Goal: Understand process/instructions: Learn how to perform a task or action

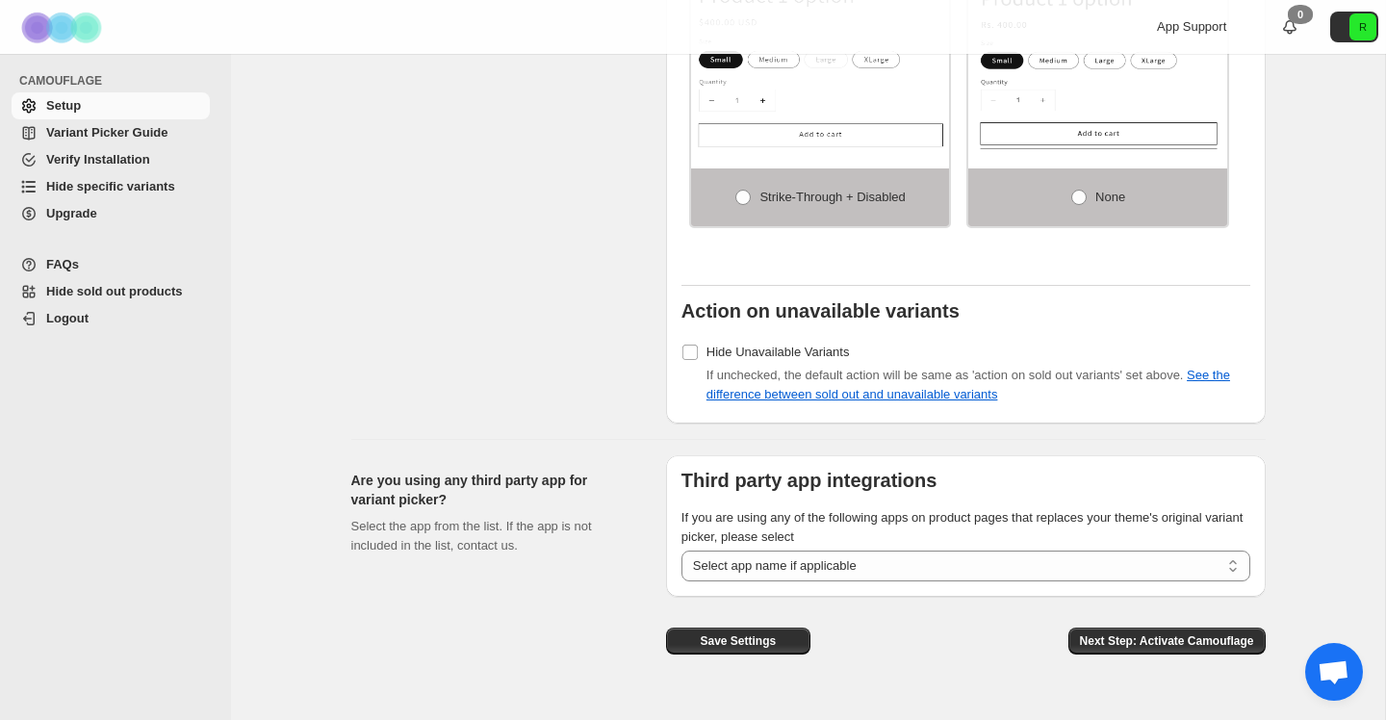
scroll to position [1499, 0]
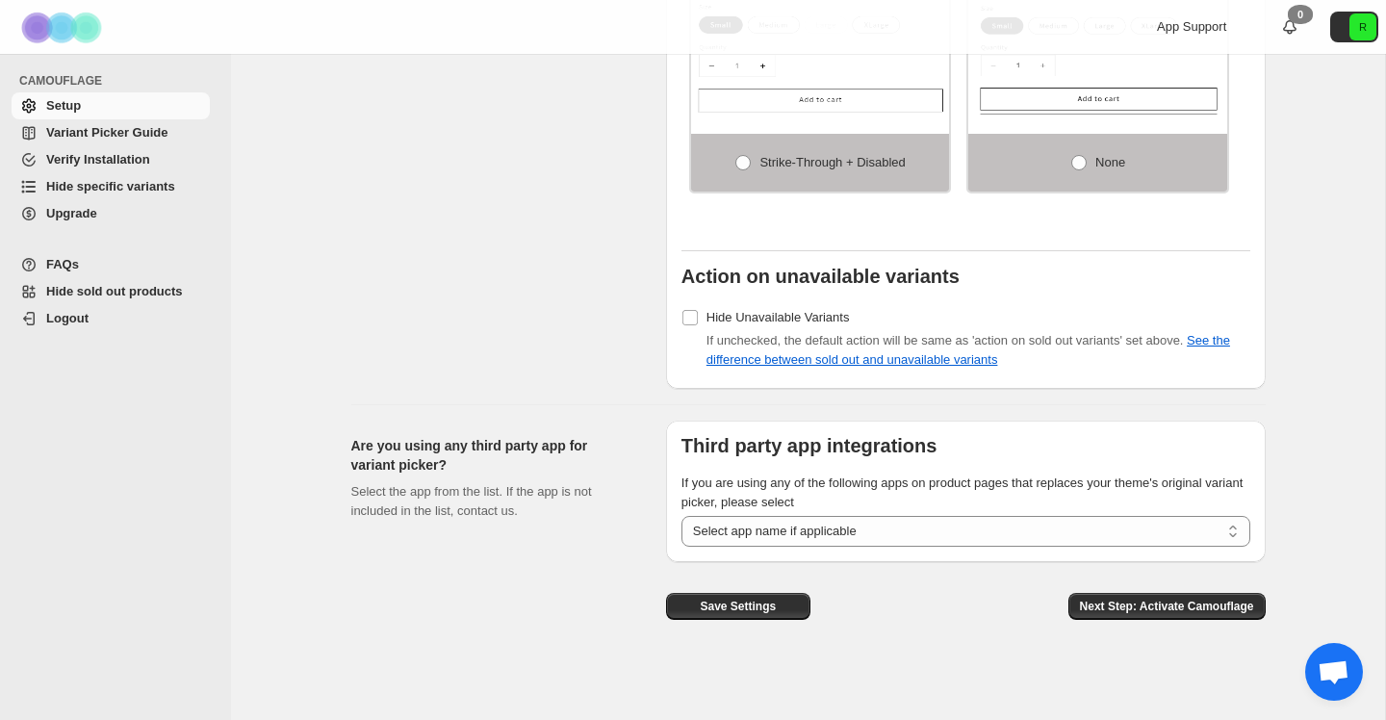
click at [97, 133] on span "Variant Picker Guide" at bounding box center [106, 132] width 121 height 14
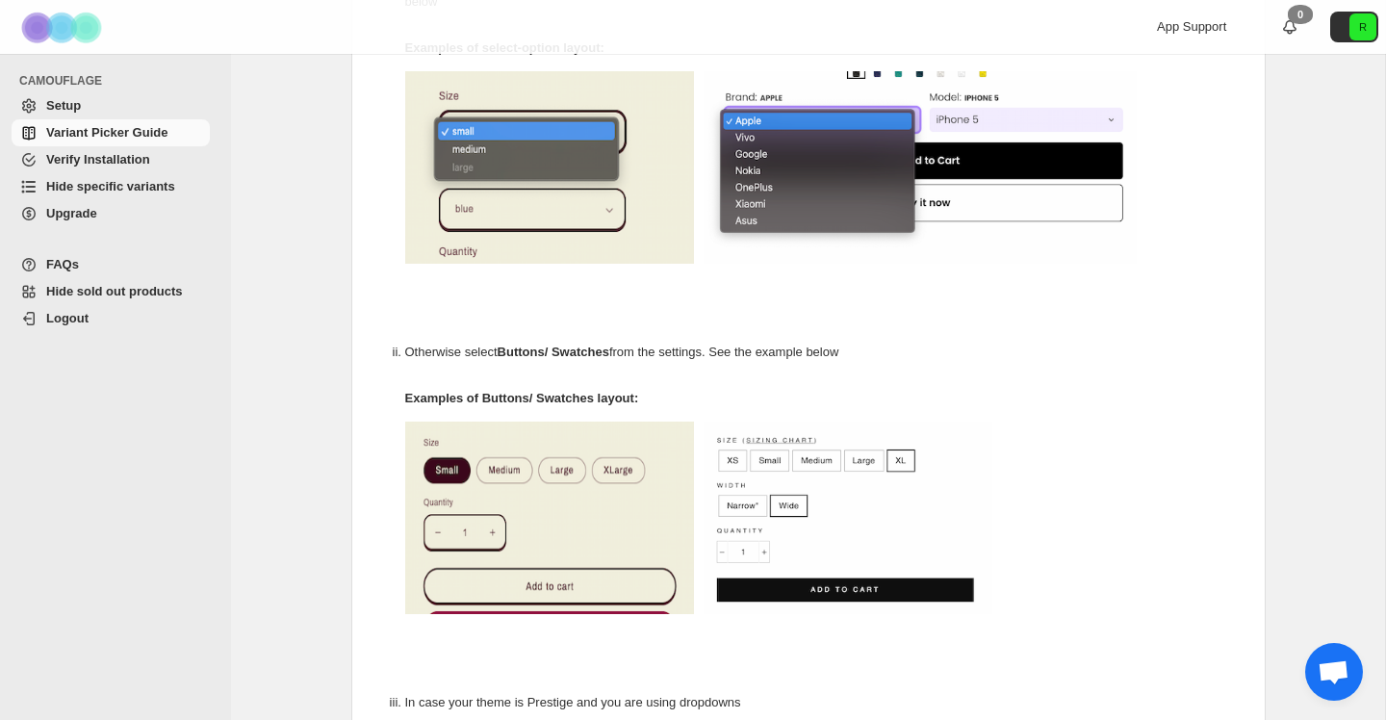
scroll to position [728, 0]
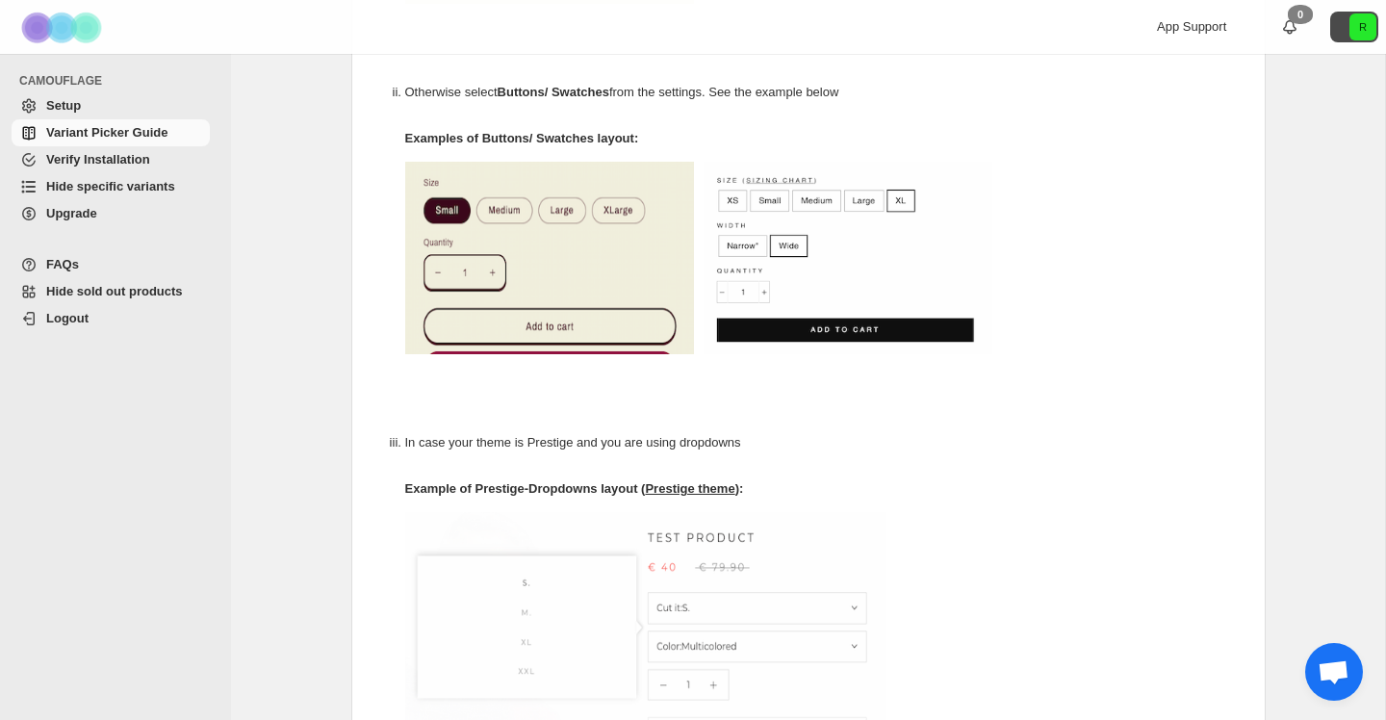
click at [1343, 31] on button "R" at bounding box center [1354, 27] width 48 height 31
click at [1284, 383] on div "Variant Picker Guide. This page is ready Variant Picker Guide 1. Theme selectio…" at bounding box center [808, 109] width 960 height 1569
click at [57, 99] on span "Setup" at bounding box center [63, 105] width 35 height 14
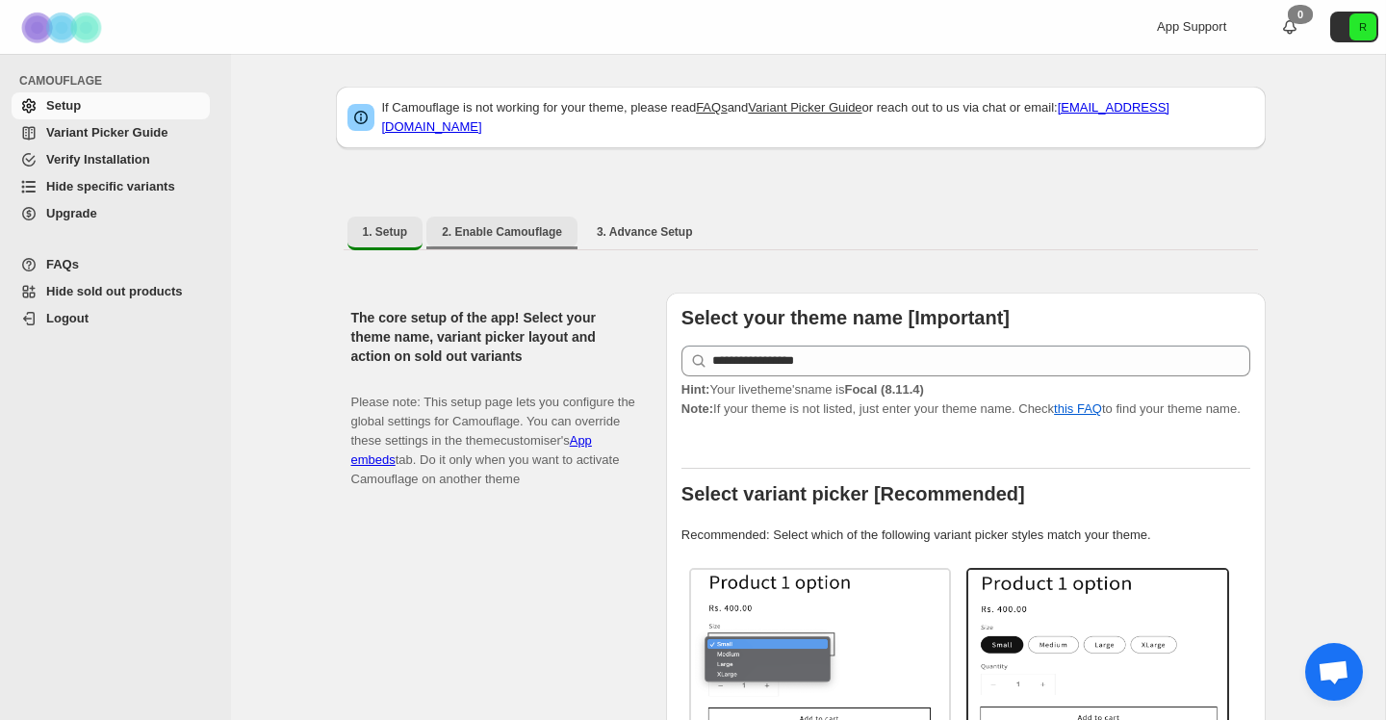
click at [503, 232] on button "2. Enable Camouflage" at bounding box center [501, 232] width 151 height 31
select select "**********"
